Goal: Information Seeking & Learning: Learn about a topic

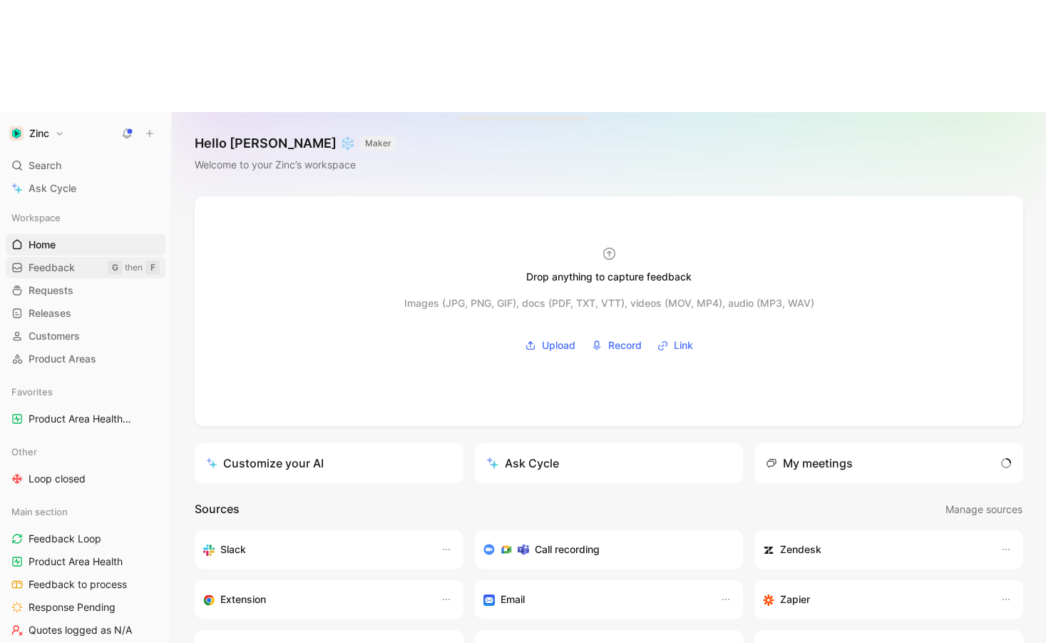
click at [73, 260] on span "Feedback" at bounding box center [52, 267] width 46 height 14
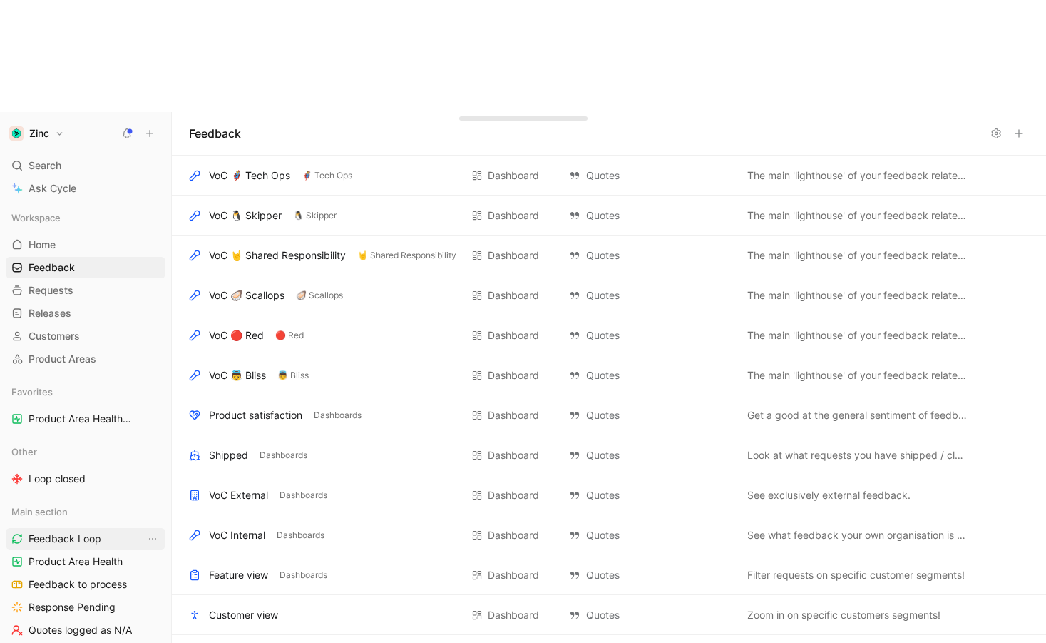
click at [61, 531] on span "Feedback Loop" at bounding box center [65, 538] width 73 height 14
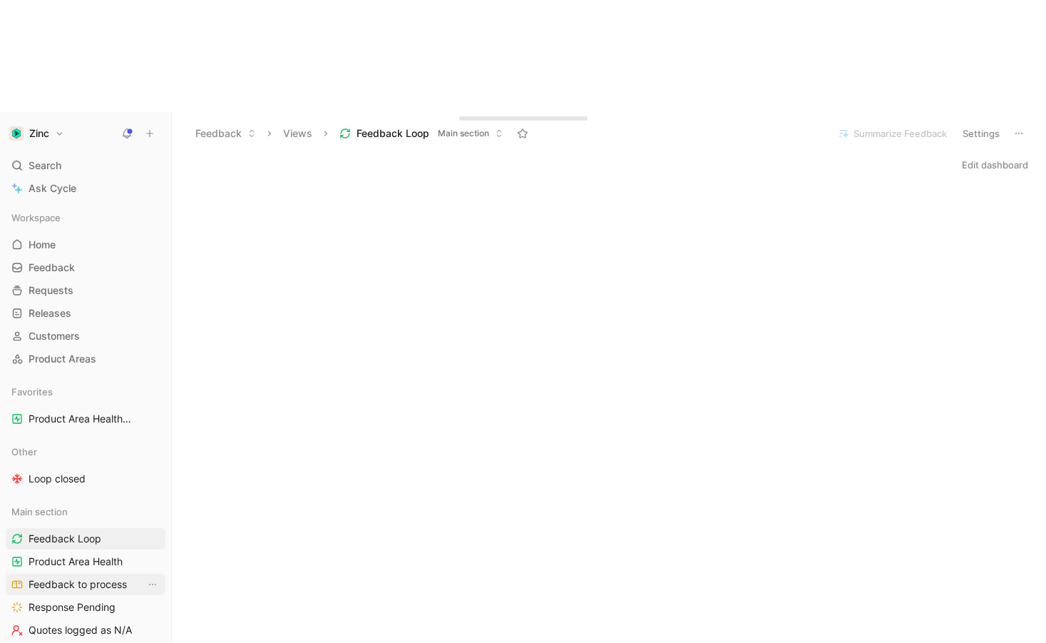
click at [46, 577] on span "Feedback to process" at bounding box center [78, 584] width 98 height 14
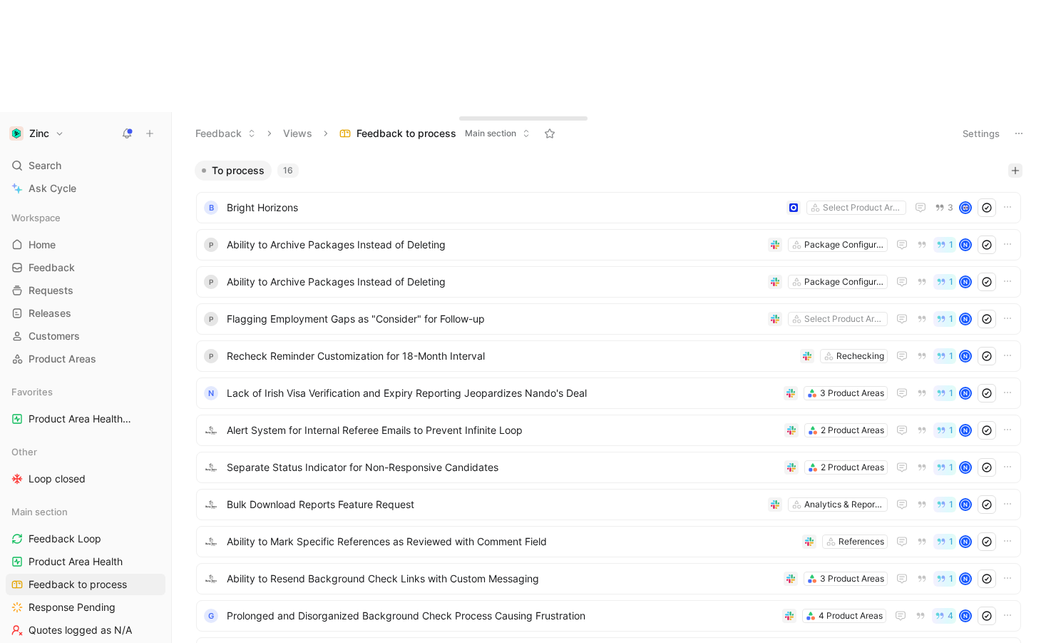
click at [1011, 166] on icon "button" at bounding box center [1015, 170] width 9 height 9
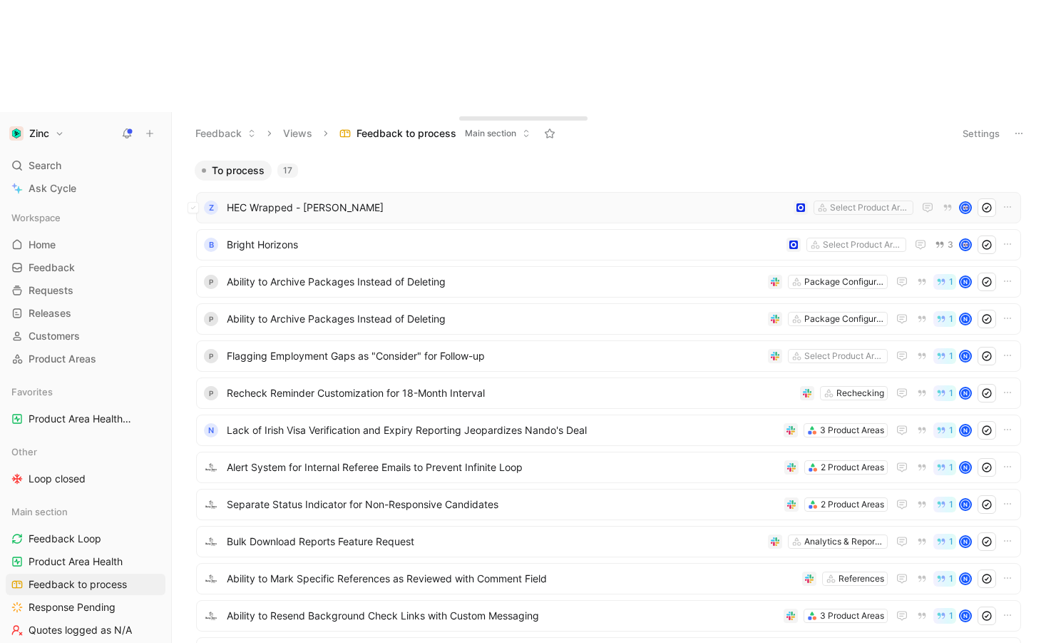
click at [329, 199] on span "HEC Wrapped - [PERSON_NAME]" at bounding box center [507, 207] width 561 height 17
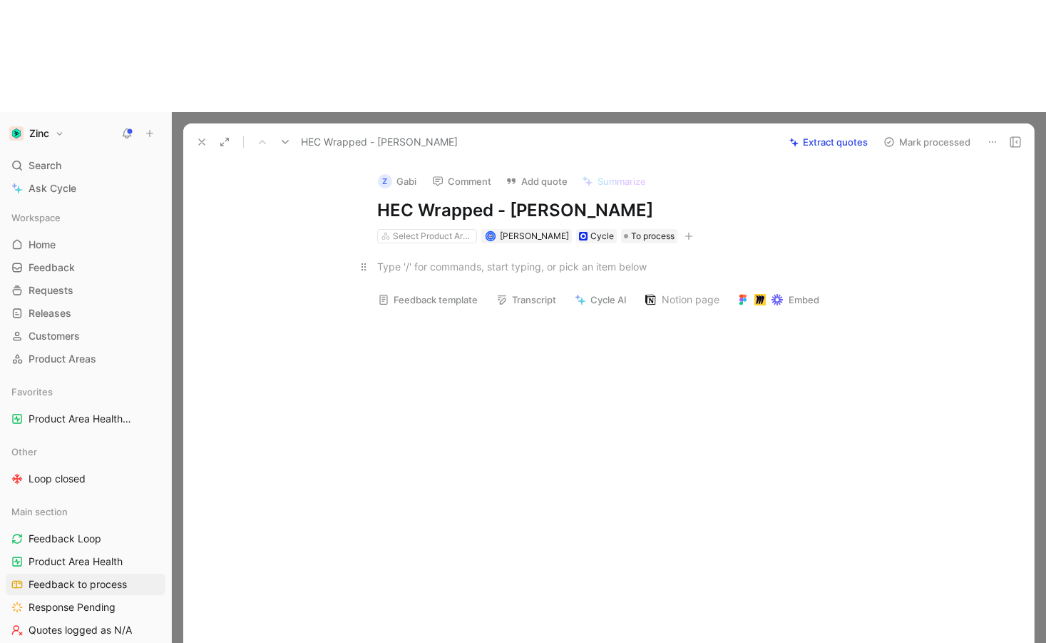
click at [417, 255] on p at bounding box center [624, 267] width 548 height 24
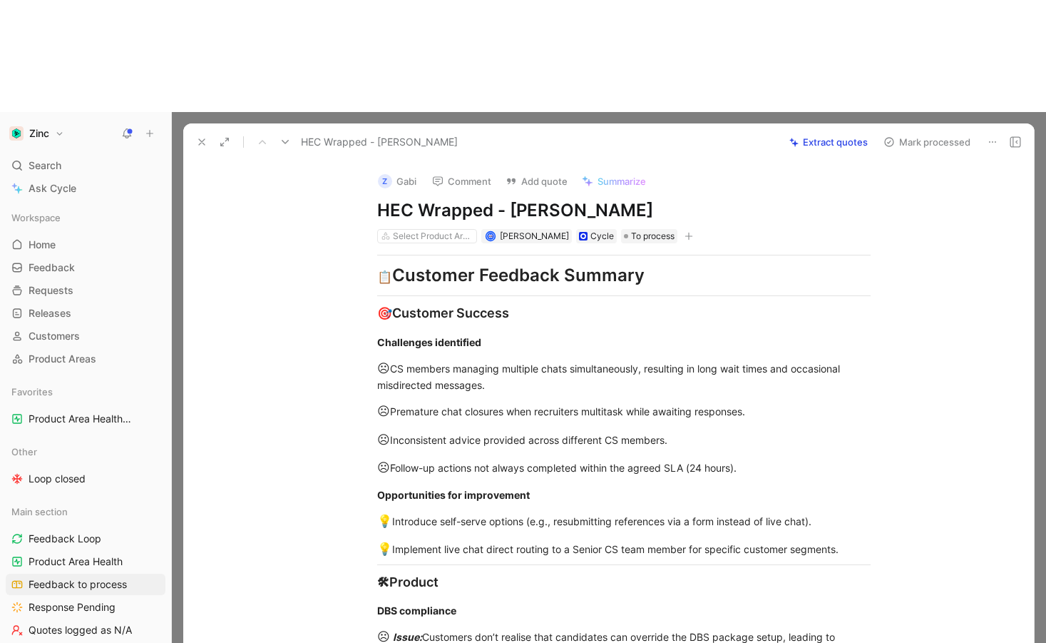
scroll to position [1867, 0]
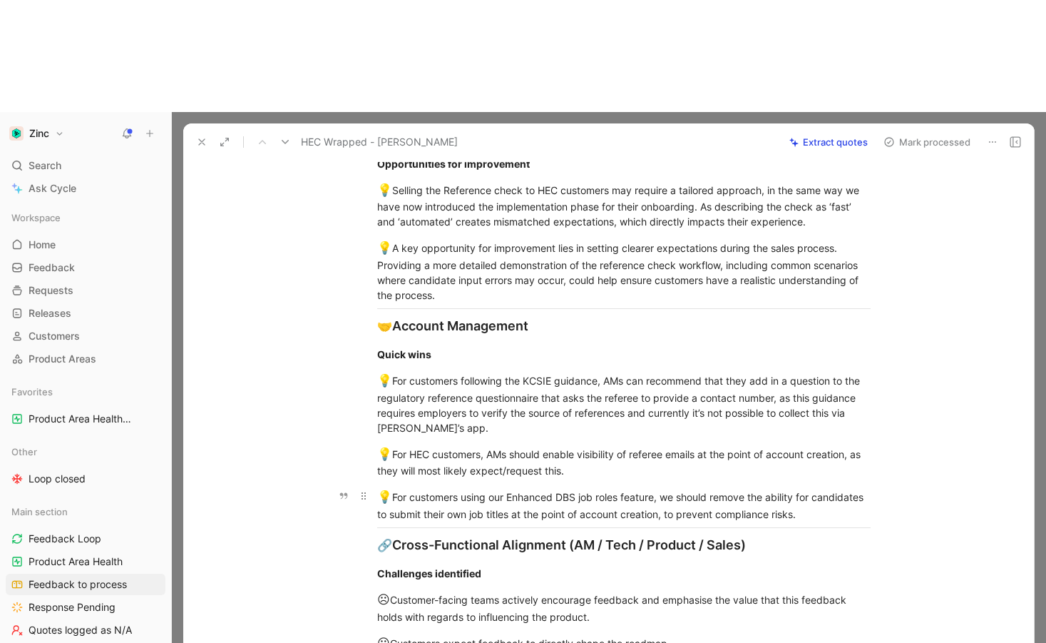
click at [461, 488] on div "💡 For customers using our Enhanced DBS job roles feature, we should remove the …" at bounding box center [623, 505] width 493 height 34
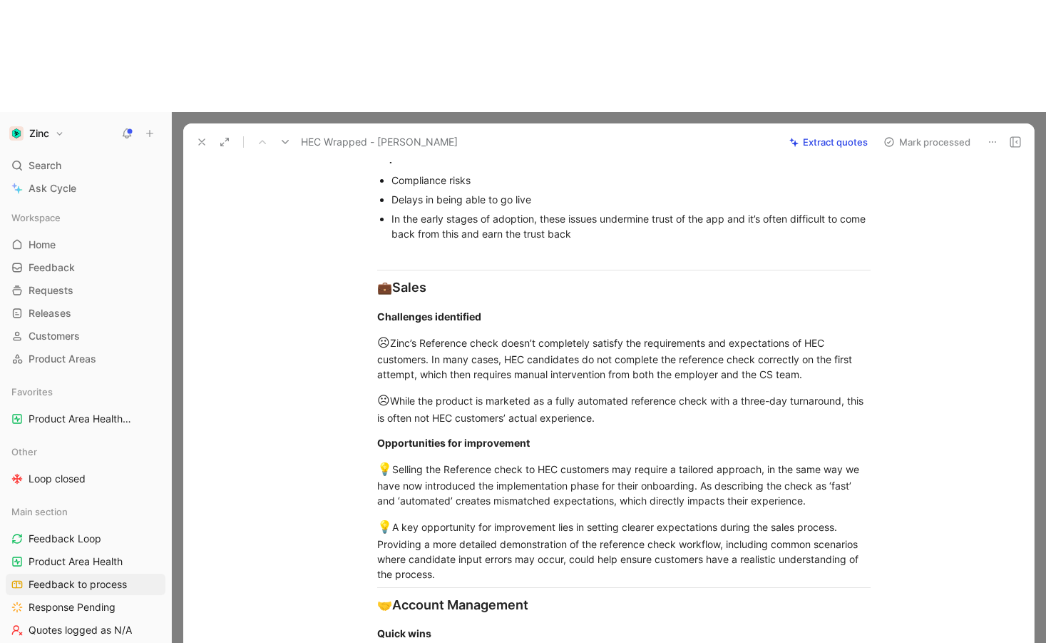
scroll to position [1587, 0]
drag, startPoint x: 667, startPoint y: 314, endPoint x: 658, endPoint y: 317, distance: 9.0
click at [665, 388] on p "☹ While the product is marketed as a fully automated reference check with a thr…" at bounding box center [624, 409] width 548 height 42
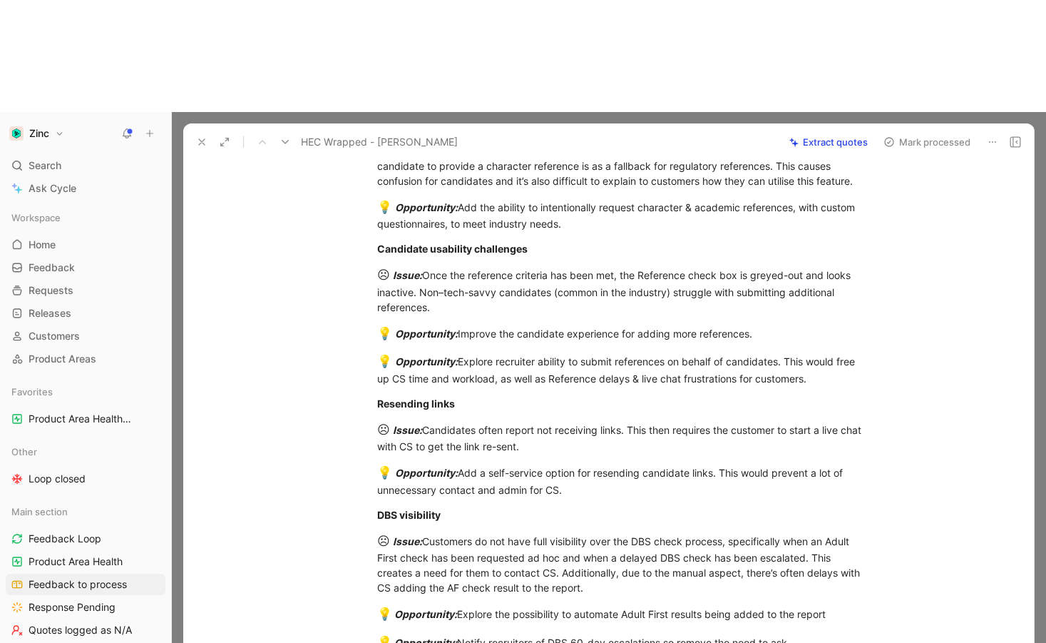
scroll to position [666, 0]
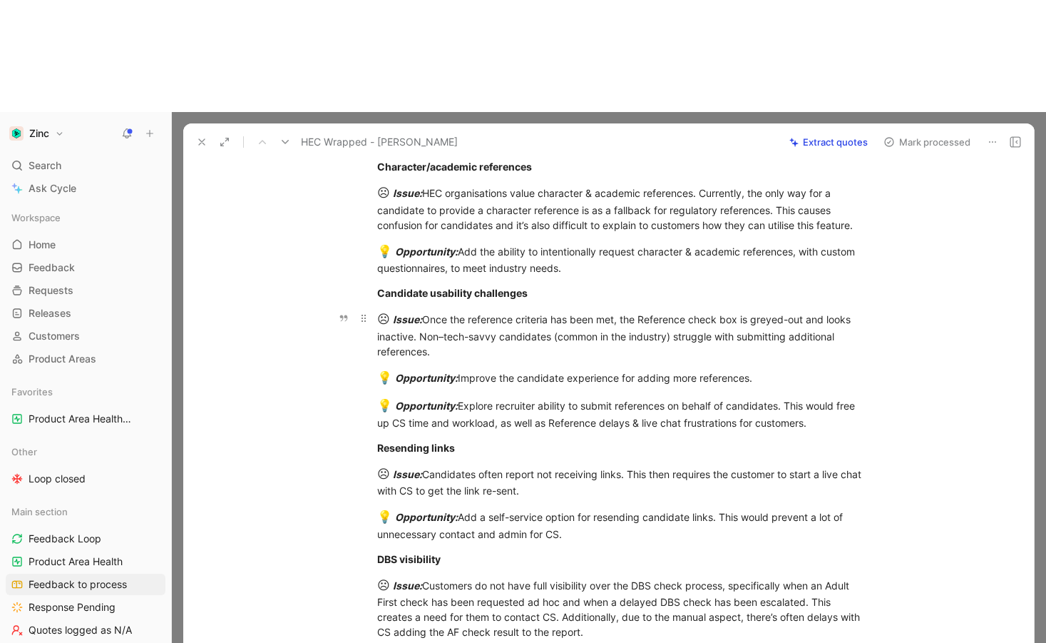
click at [475, 310] on div "☹ Issue: Once the reference criteria has been met, the Reference check box is g…" at bounding box center [623, 334] width 493 height 48
